Goal: Check status: Verify the current state of an ongoing process or item

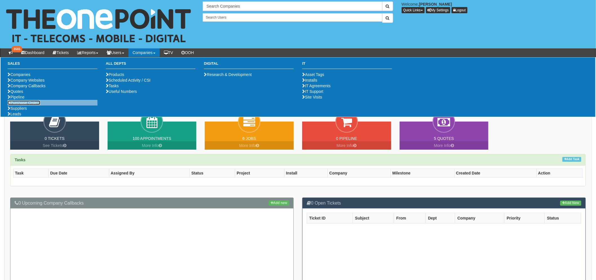
click at [32, 105] on link "Purchase Orders" at bounding box center [24, 103] width 33 height 5
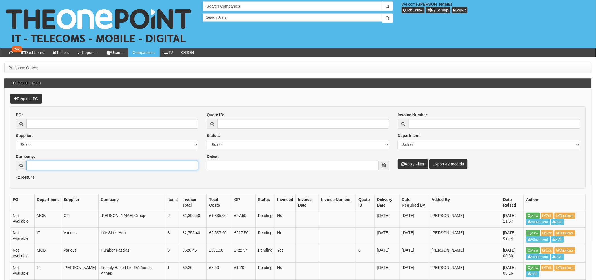
click at [46, 166] on input "Company:" at bounding box center [112, 166] width 172 height 10
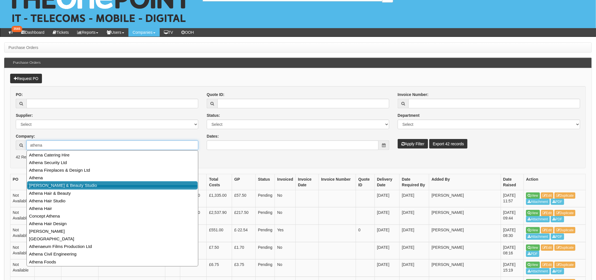
scroll to position [31, 0]
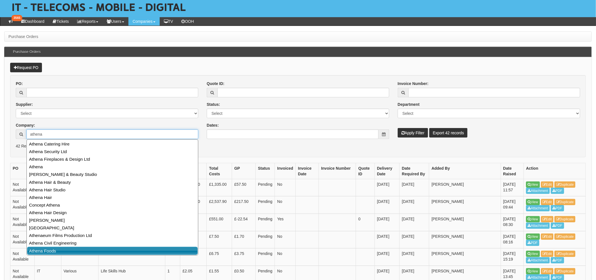
click at [64, 253] on link "Athena Foods" at bounding box center [112, 251] width 171 height 8
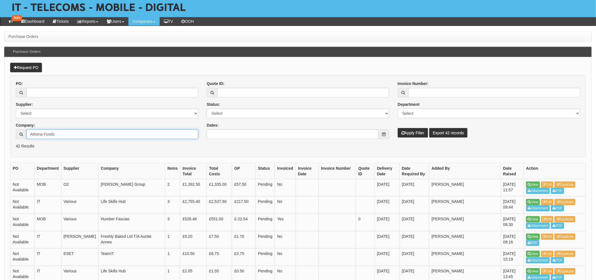
type input "Athena Foods"
click at [401, 133] on button "Apply Filter" at bounding box center [413, 133] width 30 height 10
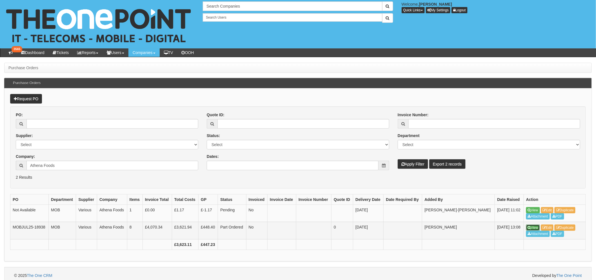
click at [536, 226] on link "View" at bounding box center [533, 228] width 14 height 6
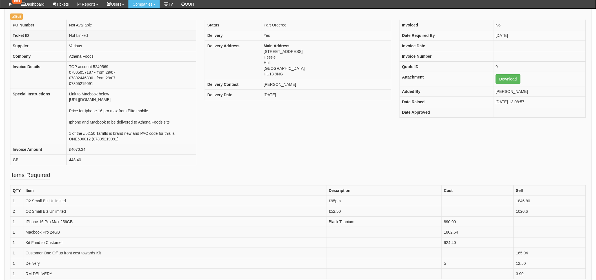
scroll to position [62, 0]
